Goal: Transaction & Acquisition: Purchase product/service

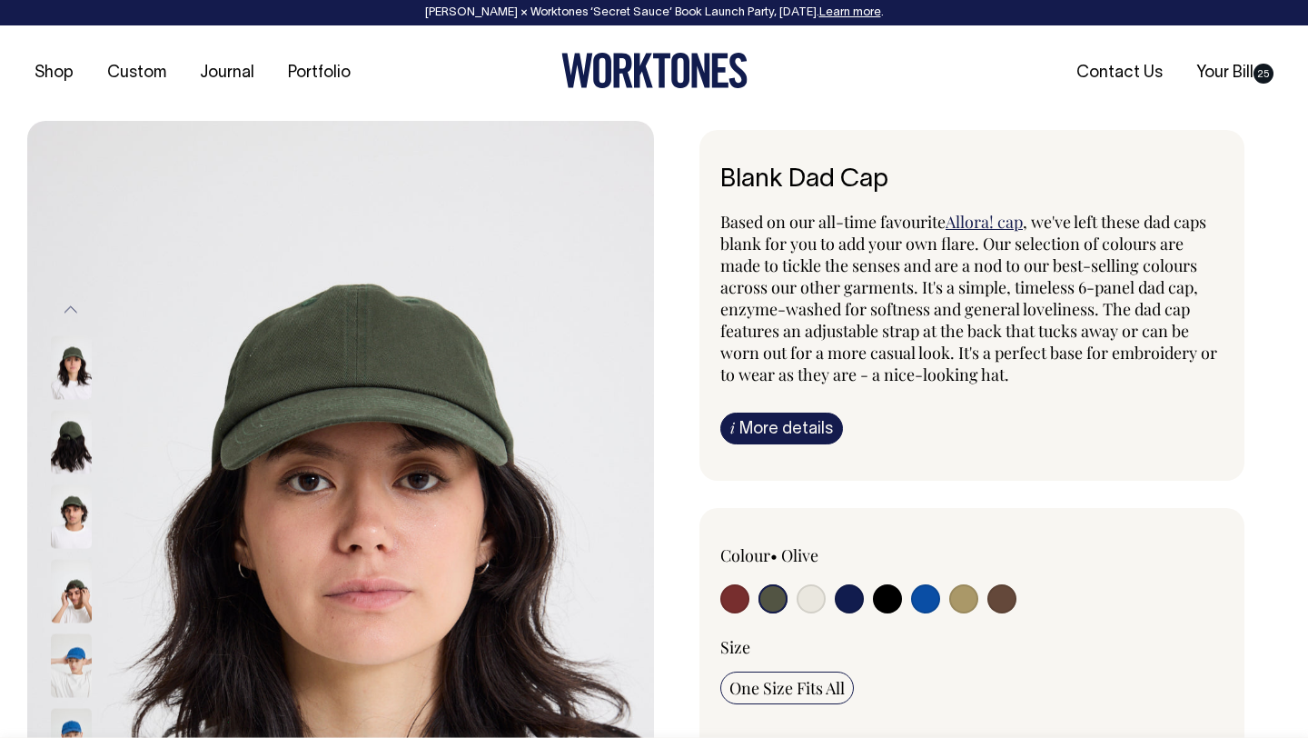
select select "Olive"
select select
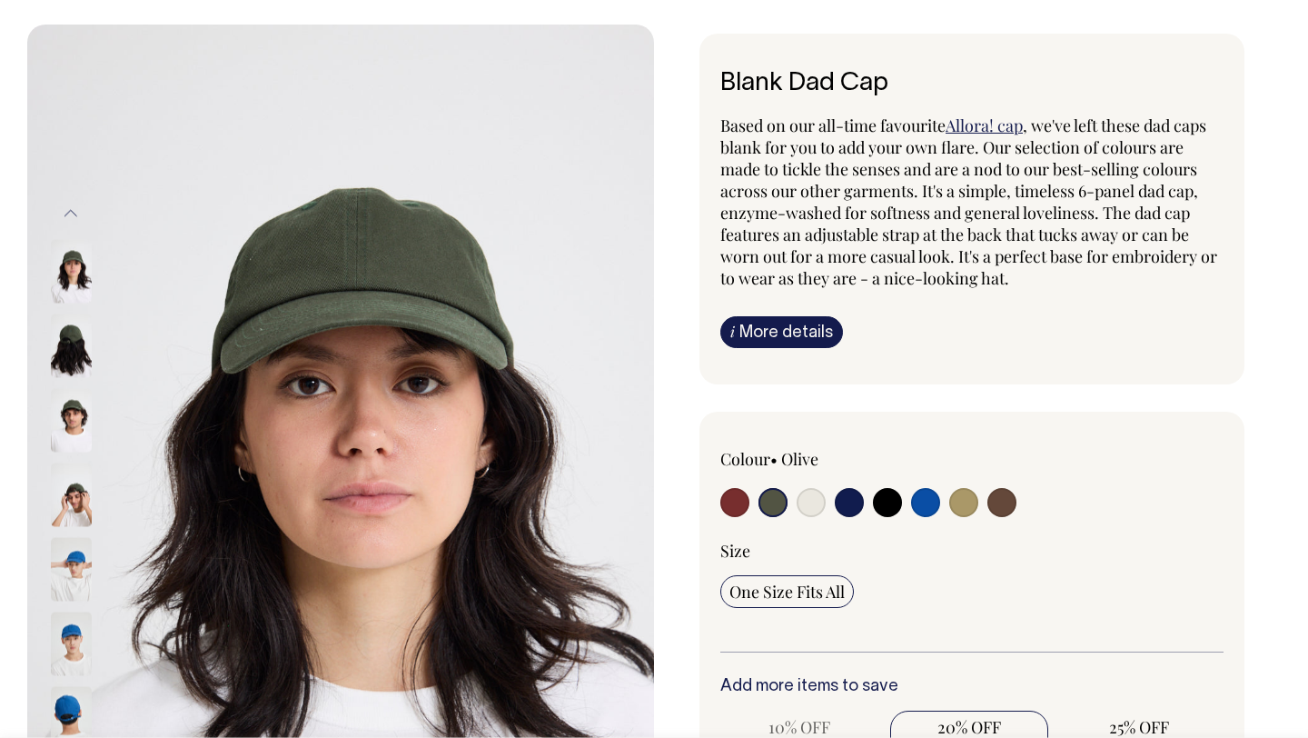
scroll to position [96, 0]
click at [817, 502] on input "radio" at bounding box center [811, 502] width 29 height 29
radio input "true"
select select "Natural"
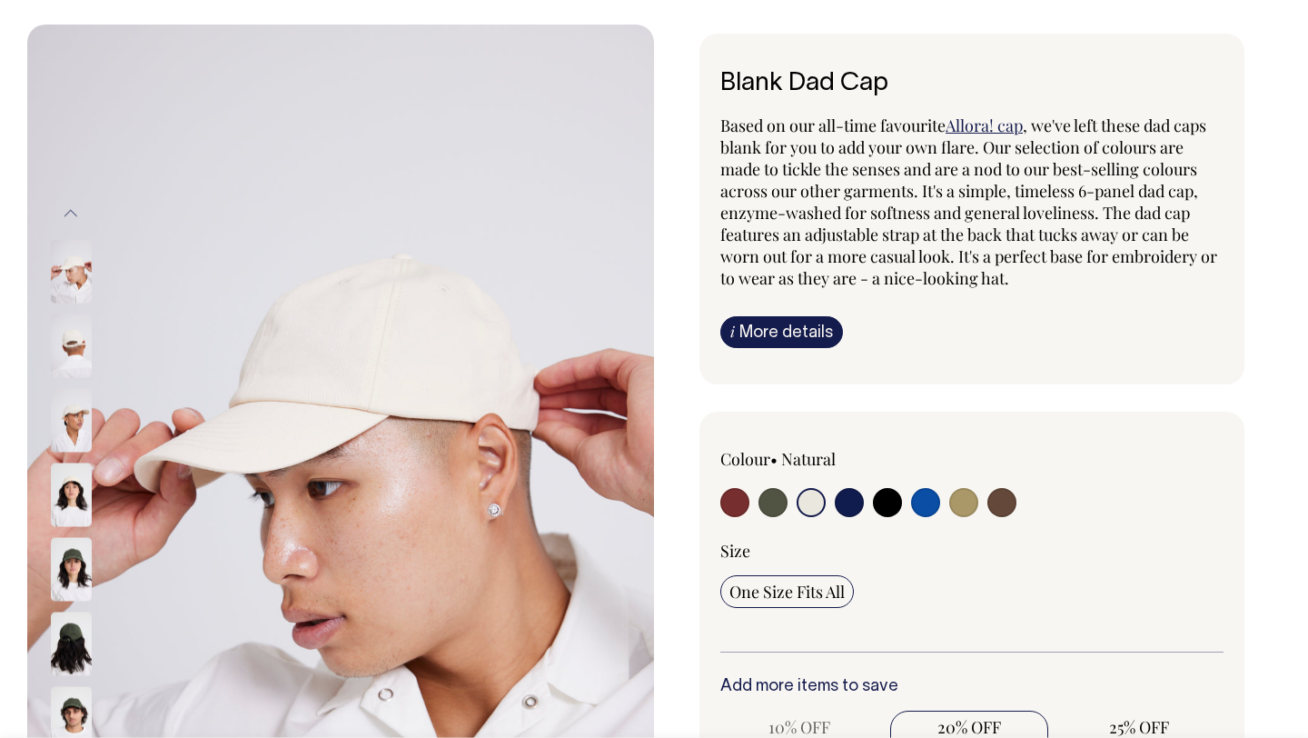
click at [885, 499] on input "radio" at bounding box center [887, 502] width 29 height 29
radio input "true"
select select "Black"
